Goal: Transaction & Acquisition: Purchase product/service

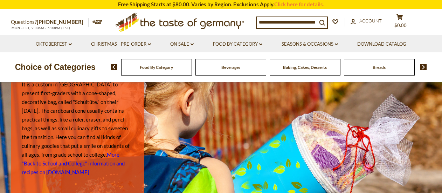
click at [158, 66] on span "Food By Category" at bounding box center [156, 67] width 33 height 5
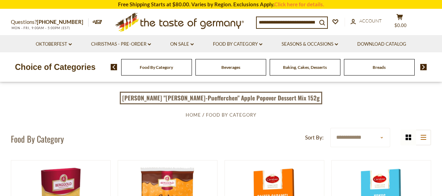
click at [192, 71] on div "Breads" at bounding box center [156, 67] width 71 height 16
click at [192, 72] on div "Breads" at bounding box center [156, 67] width 71 height 16
click at [425, 66] on img at bounding box center [424, 67] width 7 height 6
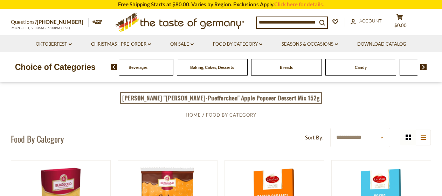
click at [273, 22] on input at bounding box center [287, 22] width 60 height 10
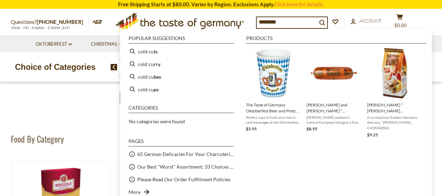
type input "*********"
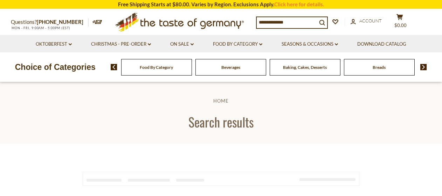
type input "*********"
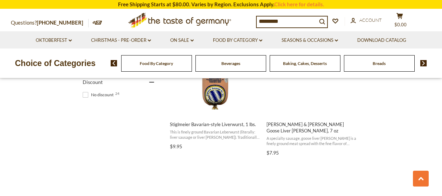
scroll to position [526, 0]
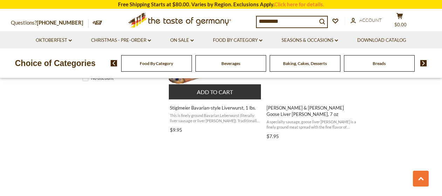
click at [213, 106] on span "Stiglmeier Bavarian-style Liverwurst, 1 lbs." at bounding box center [215, 107] width 91 height 6
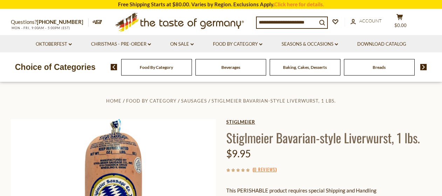
scroll to position [70, 0]
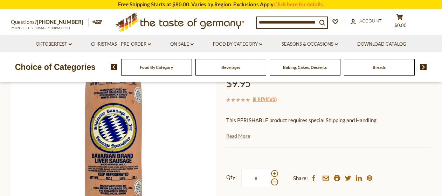
click at [242, 136] on link "Read More" at bounding box center [238, 135] width 24 height 7
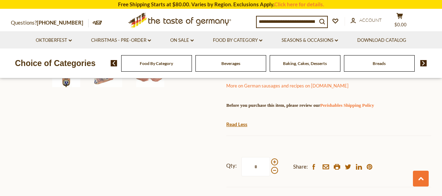
scroll to position [316, 0]
